Goal: Register for event/course

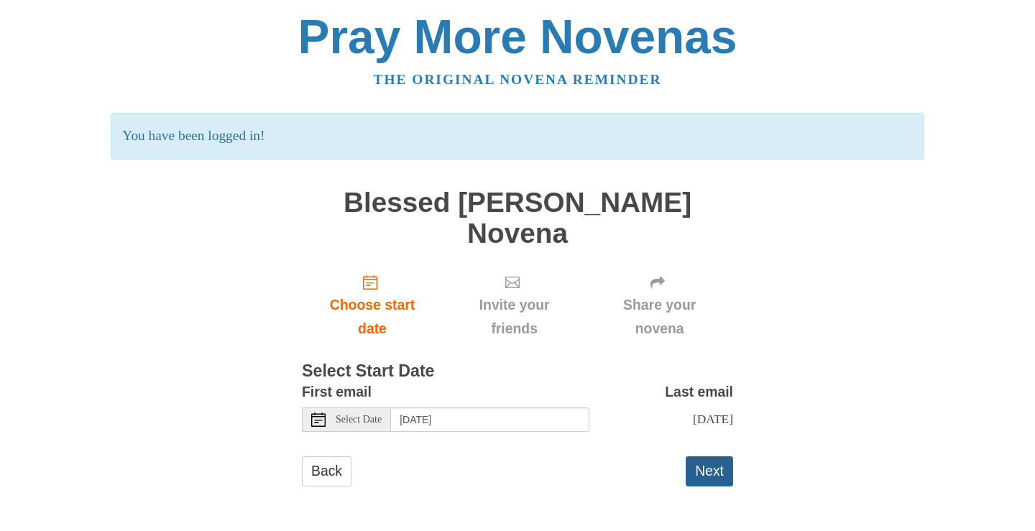
click at [710, 456] on button "Next" at bounding box center [709, 470] width 47 height 29
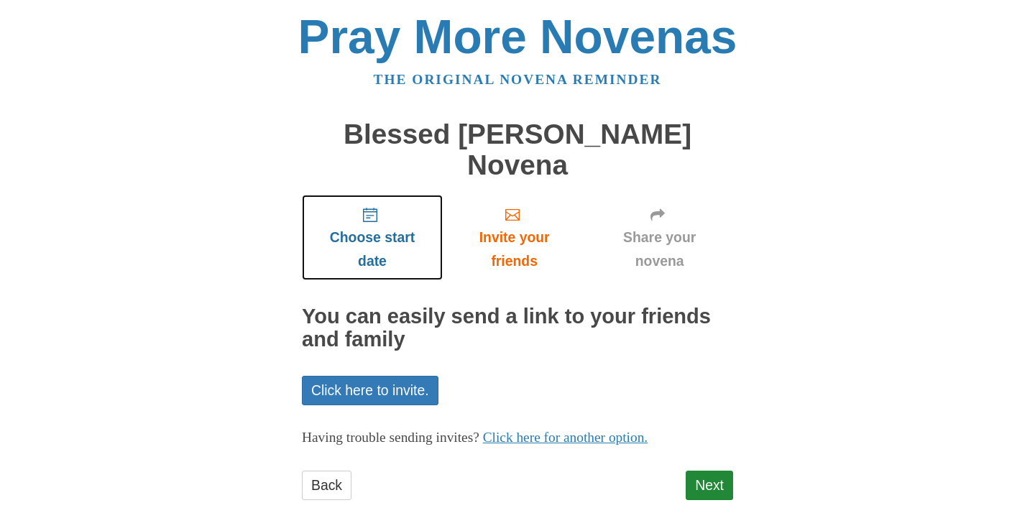
click at [379, 226] on span "Choose start date" at bounding box center [372, 249] width 112 height 47
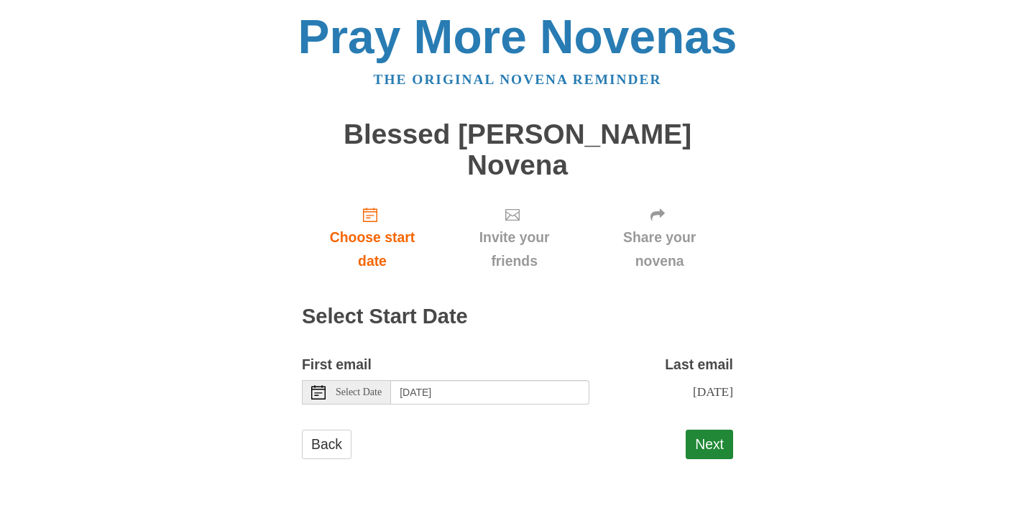
click at [336, 387] on span "Select Date" at bounding box center [359, 392] width 46 height 10
click at [719, 430] on button "Next" at bounding box center [709, 444] width 47 height 29
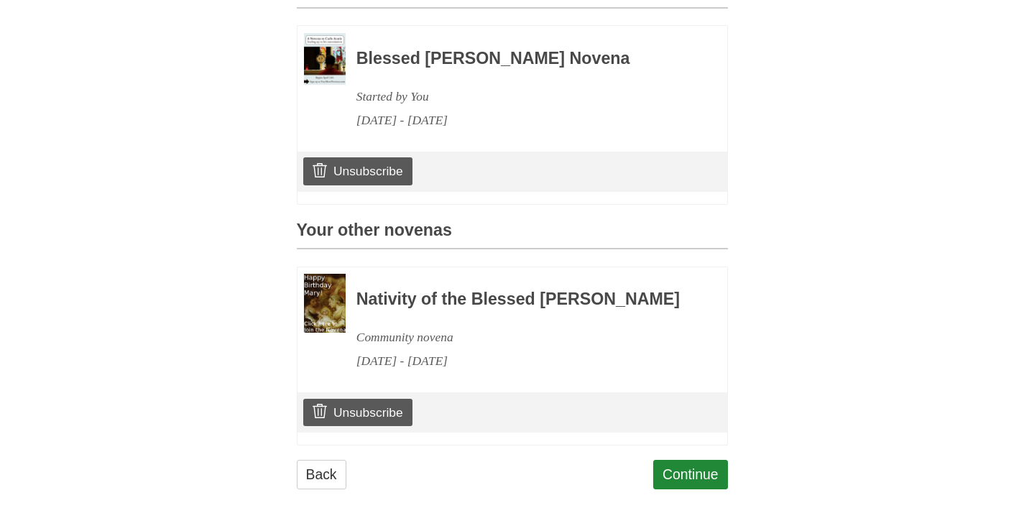
scroll to position [463, 0]
click at [677, 473] on link "Continue" at bounding box center [690, 474] width 75 height 29
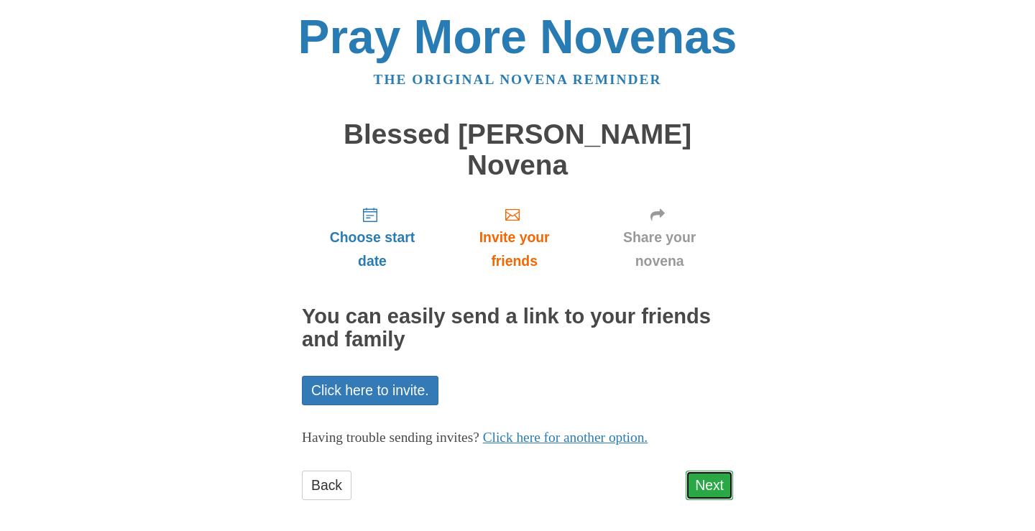
click at [701, 471] on link "Next" at bounding box center [709, 485] width 47 height 29
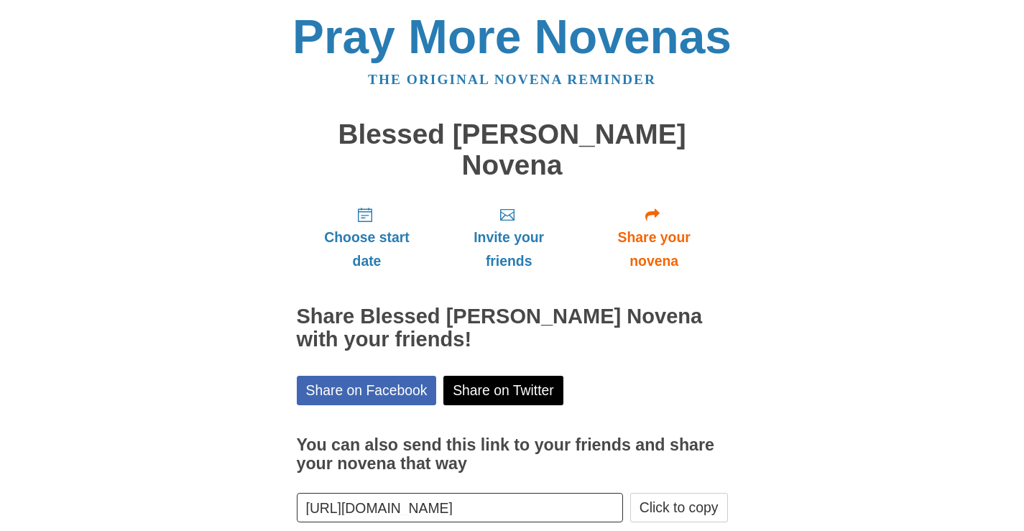
scroll to position [46, 0]
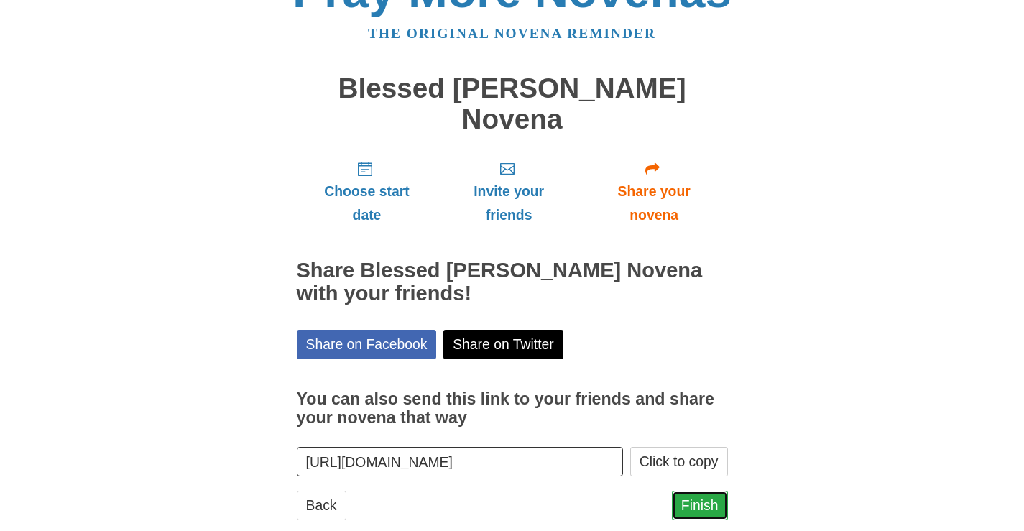
click at [699, 491] on link "Finish" at bounding box center [700, 505] width 56 height 29
